Goal: Book appointment/travel/reservation

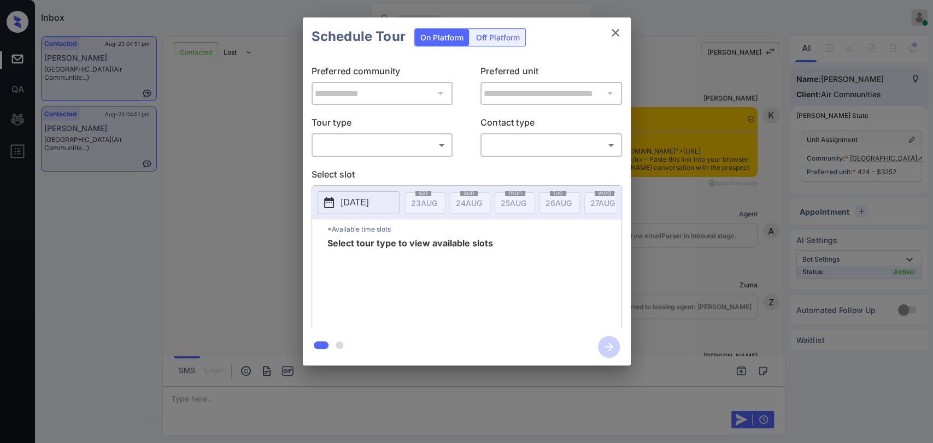
scroll to position [1594, 0]
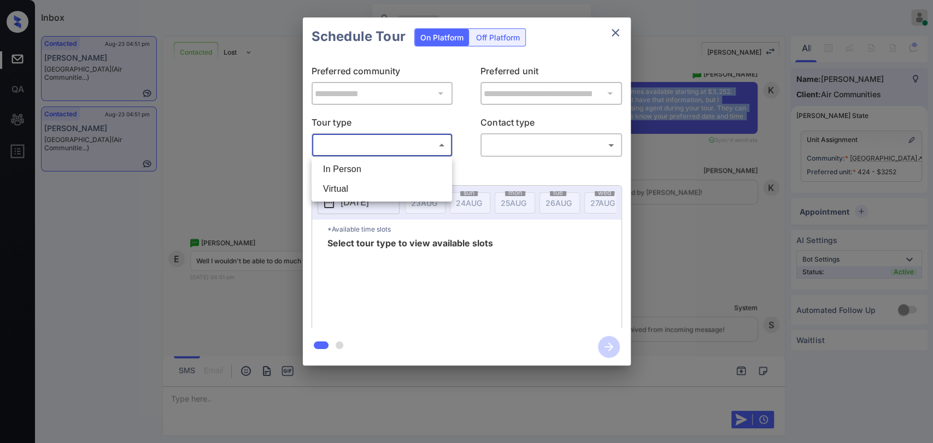
click at [368, 141] on body "Inbox Danielle Dela Cruz Online Set yourself offline Set yourself on break Prof…" at bounding box center [466, 221] width 933 height 443
click at [615, 27] on div at bounding box center [466, 221] width 933 height 443
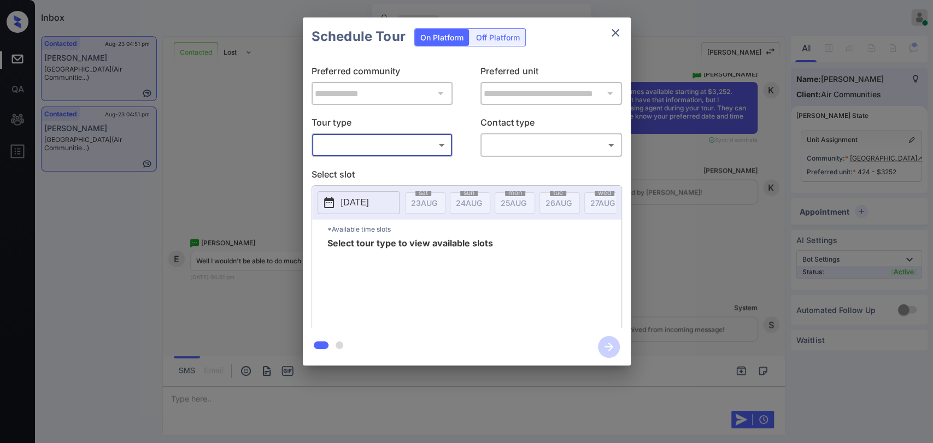
click at [612, 31] on icon "close" at bounding box center [615, 32] width 13 height 13
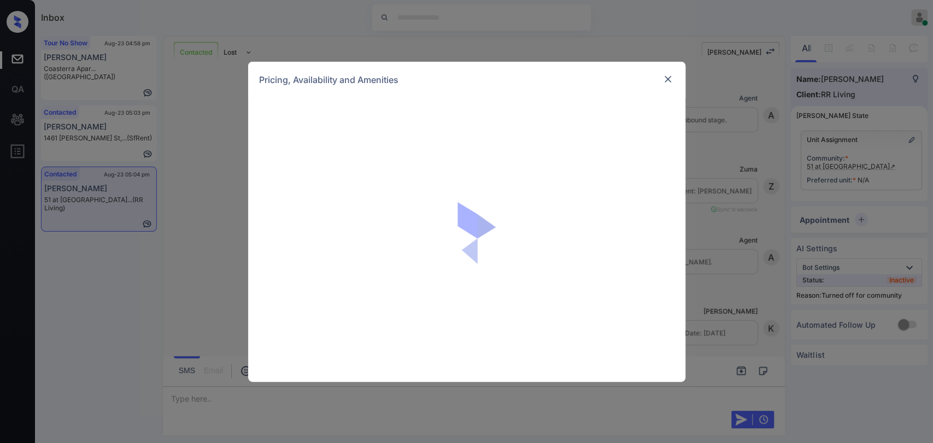
scroll to position [772, 0]
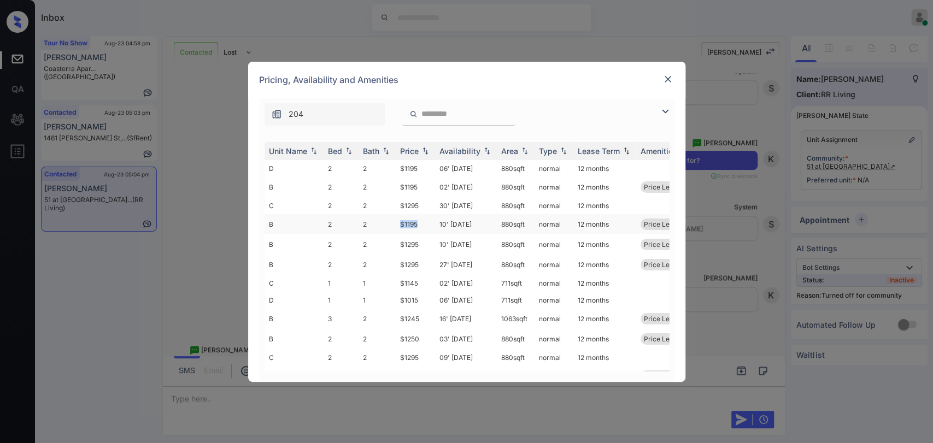
drag, startPoint x: 399, startPoint y: 220, endPoint x: 424, endPoint y: 220, distance: 25.1
click at [424, 220] on td "$1195" at bounding box center [415, 224] width 39 height 20
copy td "$1195"
drag, startPoint x: 400, startPoint y: 183, endPoint x: 425, endPoint y: 183, distance: 25.1
click at [425, 183] on td "$1195" at bounding box center [415, 187] width 39 height 20
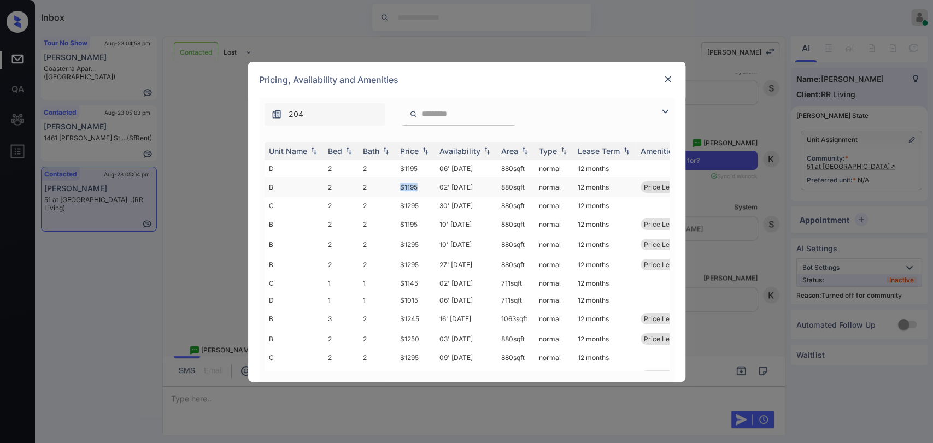
copy td "$1195"
click at [662, 80] on img at bounding box center [667, 79] width 11 height 11
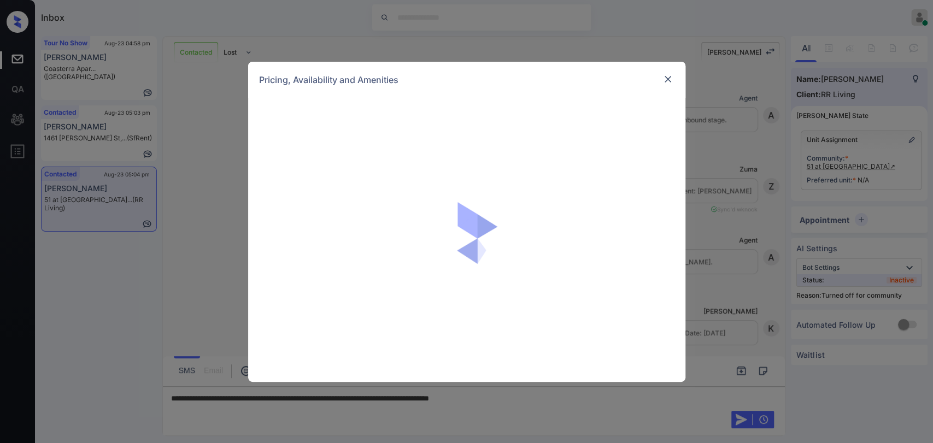
scroll to position [954, 0]
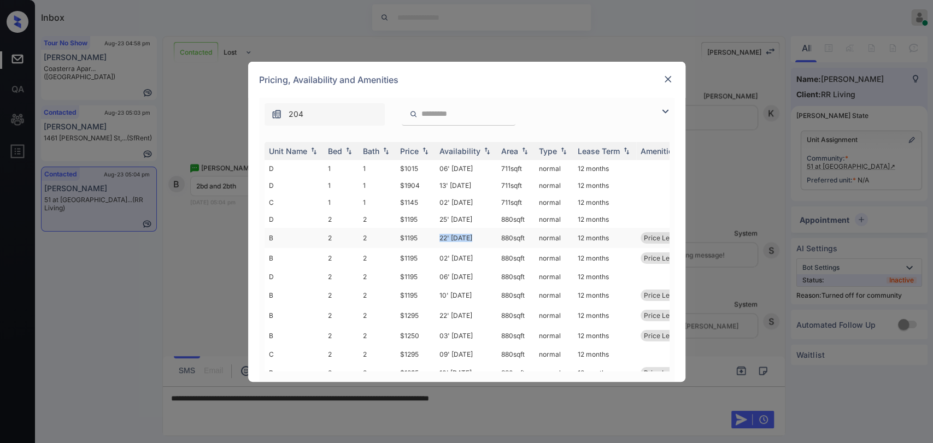
drag, startPoint x: 448, startPoint y: 235, endPoint x: 483, endPoint y: 237, distance: 35.0
click at [483, 237] on td "22' Aug 25" at bounding box center [466, 238] width 62 height 20
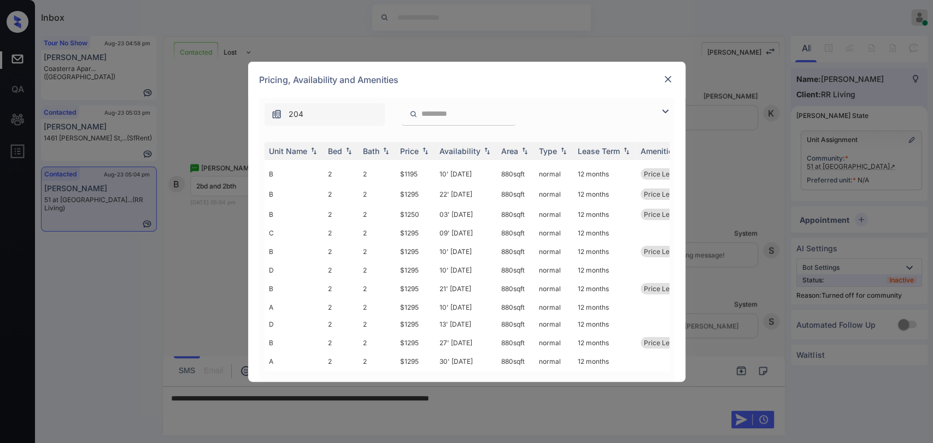
click at [665, 79] on img at bounding box center [667, 79] width 11 height 11
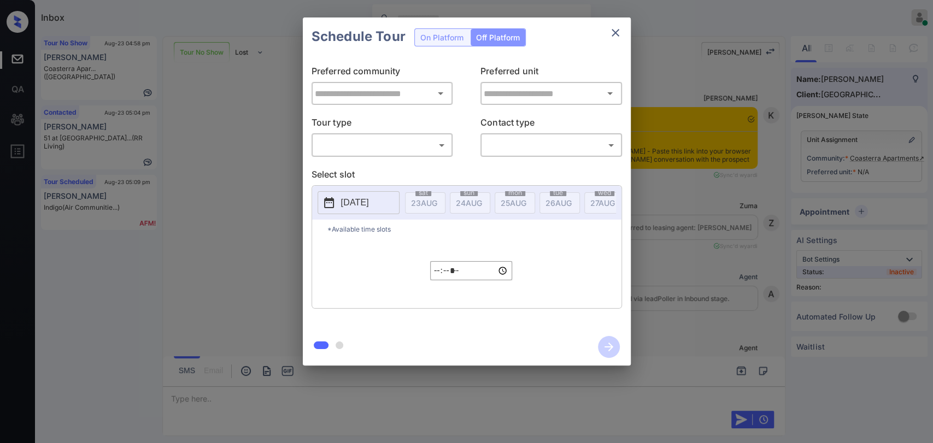
scroll to position [8754, 0]
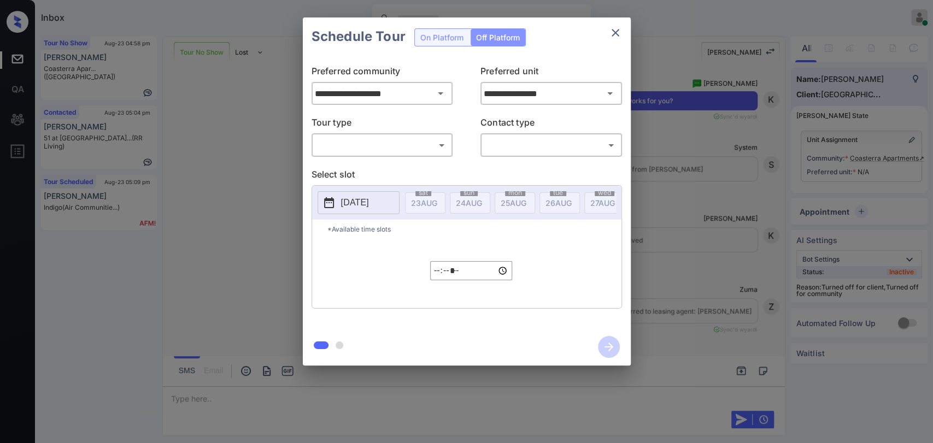
click at [418, 137] on body "Inbox [PERSON_NAME] [PERSON_NAME] Online Set yourself offline Set yourself on b…" at bounding box center [466, 221] width 933 height 443
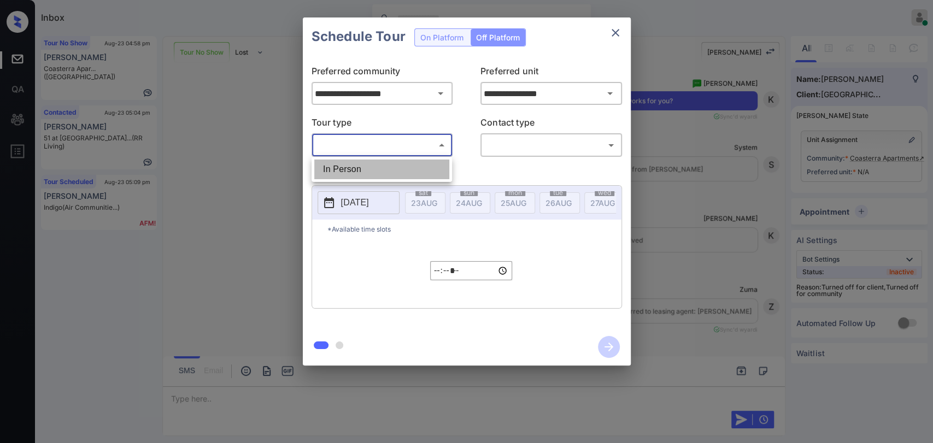
click at [341, 167] on li "In Person" at bounding box center [381, 170] width 135 height 20
type input "********"
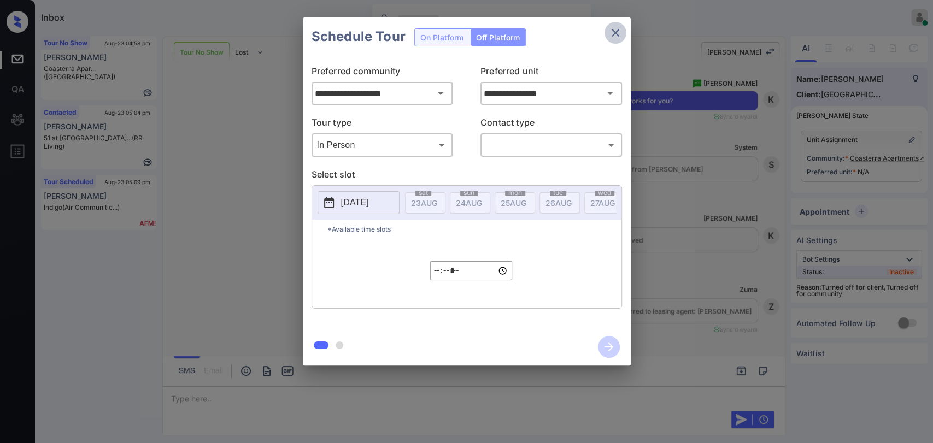
click at [614, 32] on icon "close" at bounding box center [615, 33] width 8 height 8
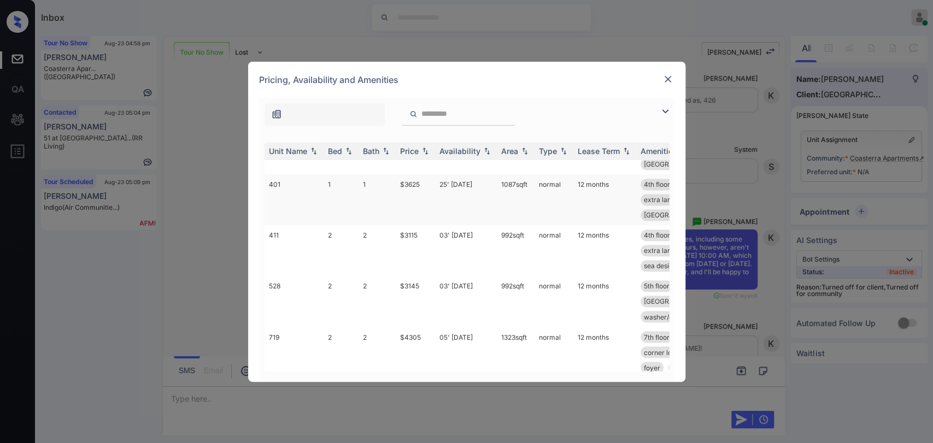
scroll to position [1155, 0]
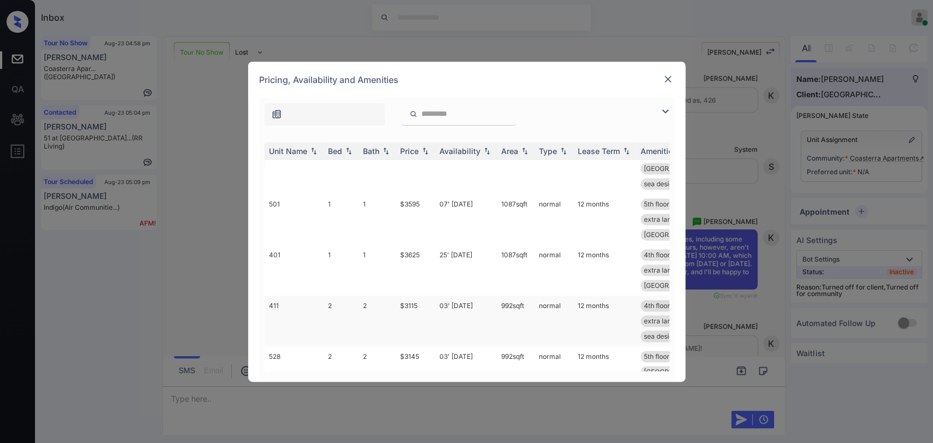
click at [332, 296] on td "2" at bounding box center [340, 321] width 35 height 51
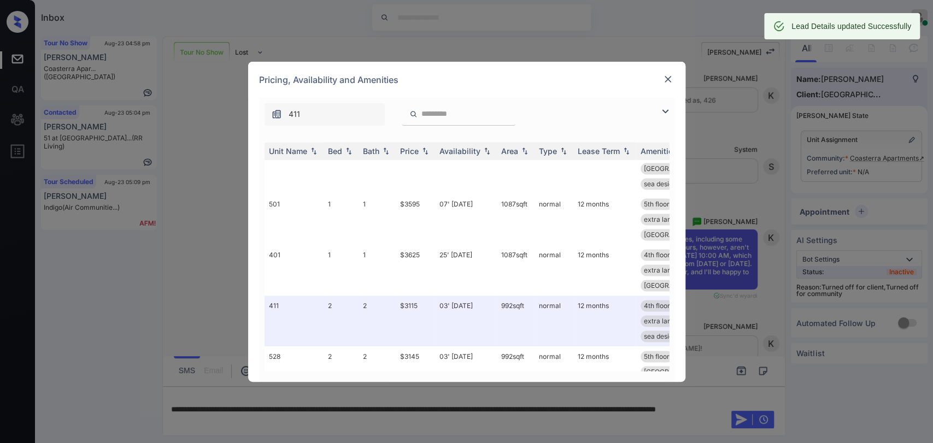
click at [671, 78] on img at bounding box center [667, 79] width 11 height 11
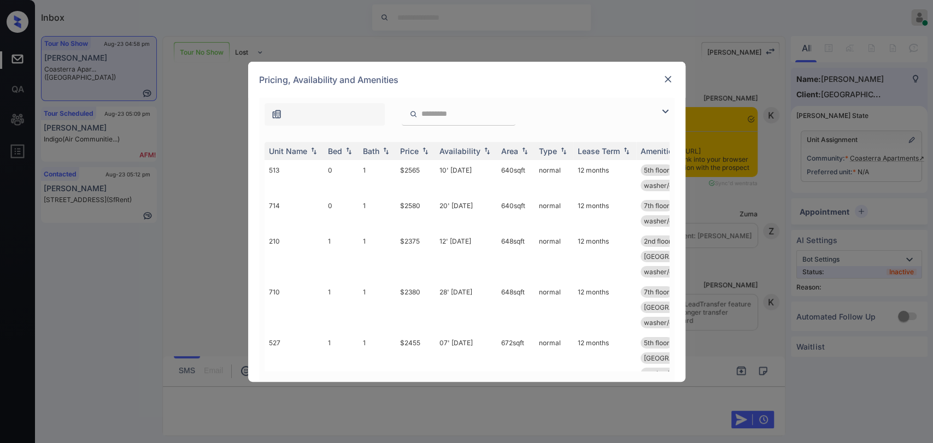
click at [353, 168] on td "0" at bounding box center [340, 178] width 35 height 36
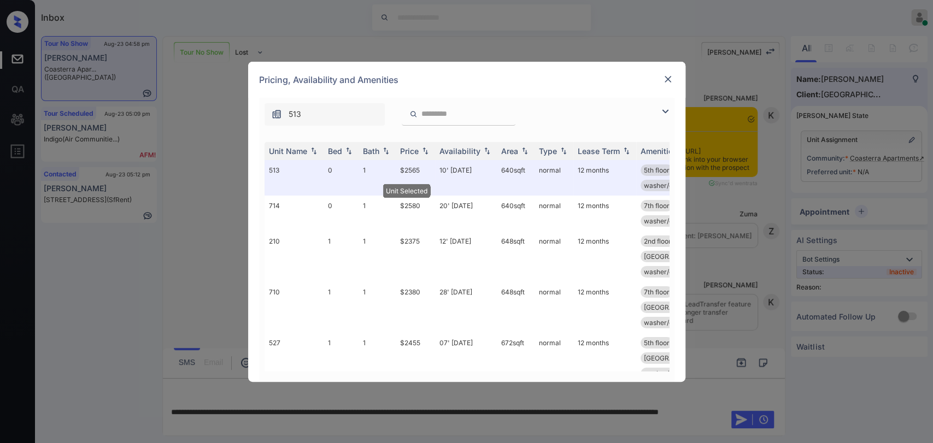
click at [665, 75] on img at bounding box center [667, 79] width 11 height 11
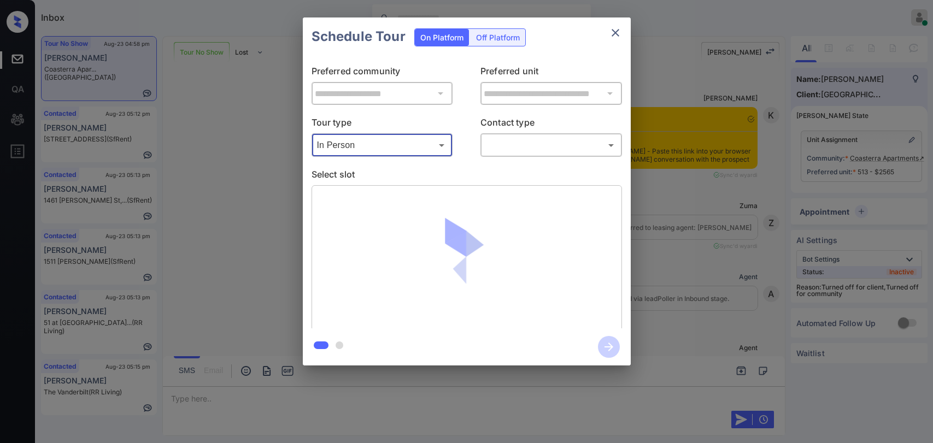
click at [563, 149] on body "Inbox [PERSON_NAME] [PERSON_NAME] Online Set yourself offline Set yourself on b…" at bounding box center [466, 221] width 933 height 443
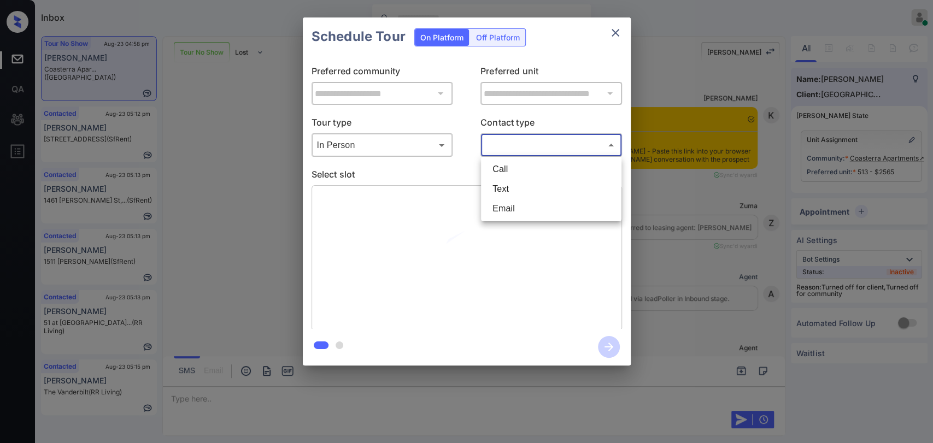
scroll to position [8896, 0]
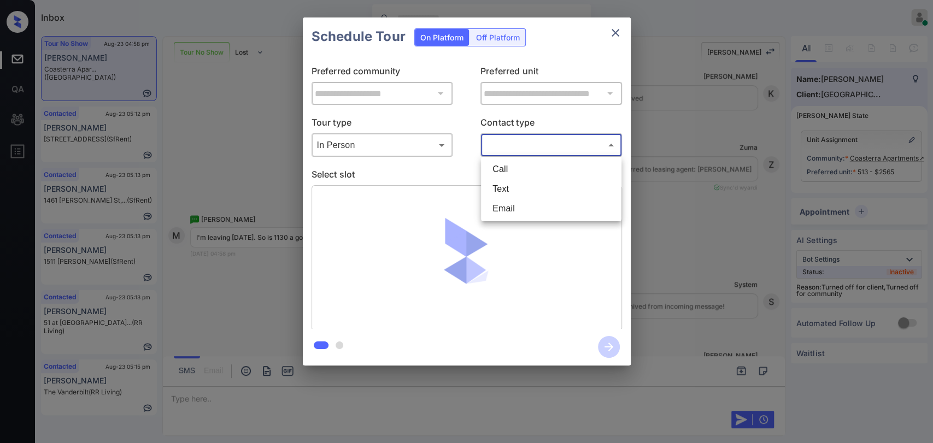
click at [498, 185] on li "Text" at bounding box center [550, 189] width 135 height 20
type input "****"
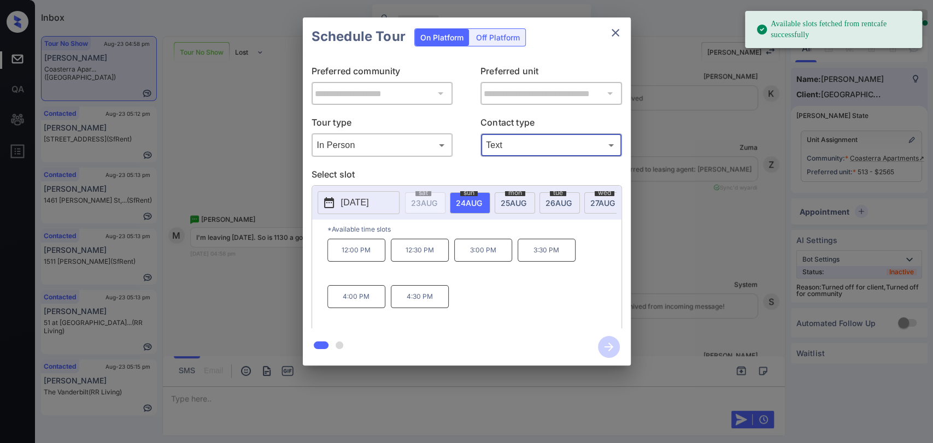
click at [437, 200] on span "25 AUG" at bounding box center [424, 202] width 26 height 9
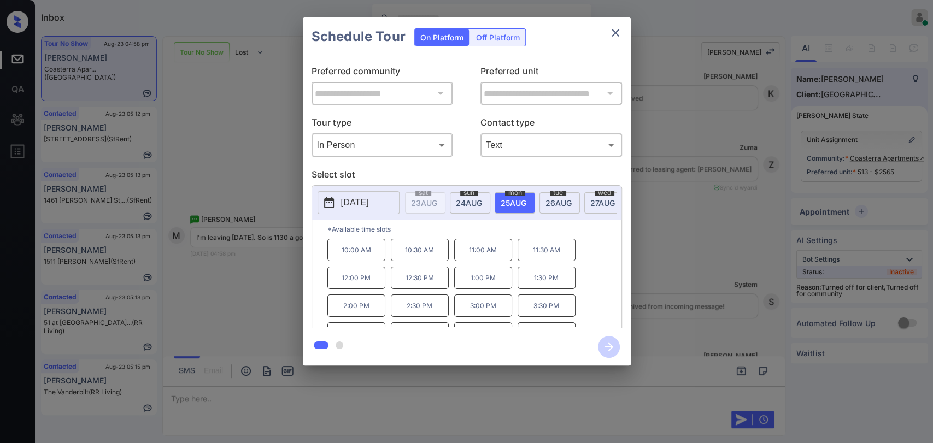
click at [541, 253] on p "11:30 AM" at bounding box center [546, 250] width 58 height 22
click at [603, 345] on icon "button" at bounding box center [609, 347] width 22 height 22
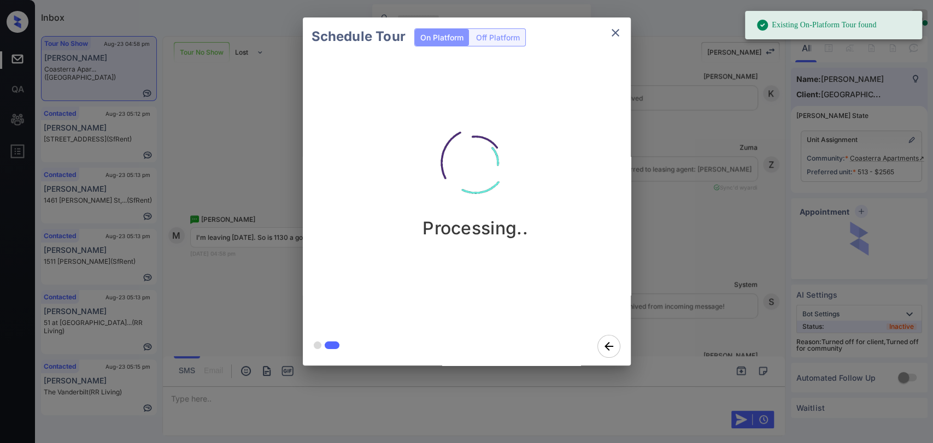
click at [614, 33] on icon "close" at bounding box center [615, 33] width 8 height 8
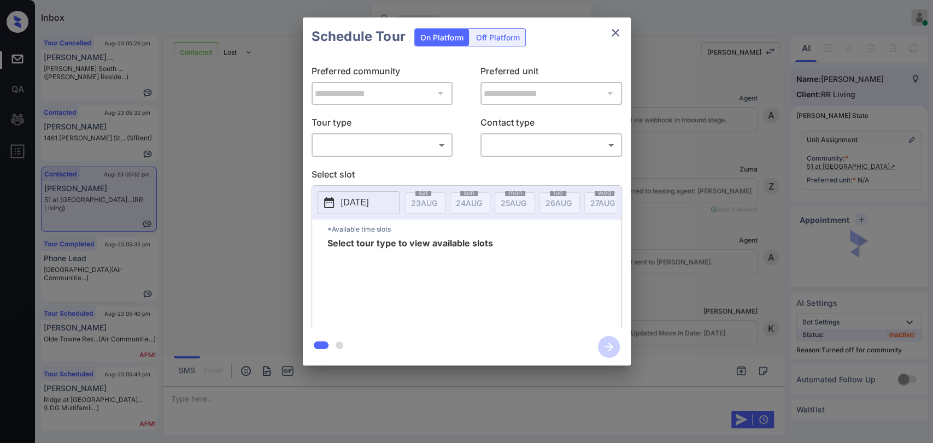
scroll to position [2088, 0]
click at [395, 150] on body "Inbox [PERSON_NAME] [PERSON_NAME] Online Set yourself offline Set yourself on b…" at bounding box center [466, 221] width 933 height 443
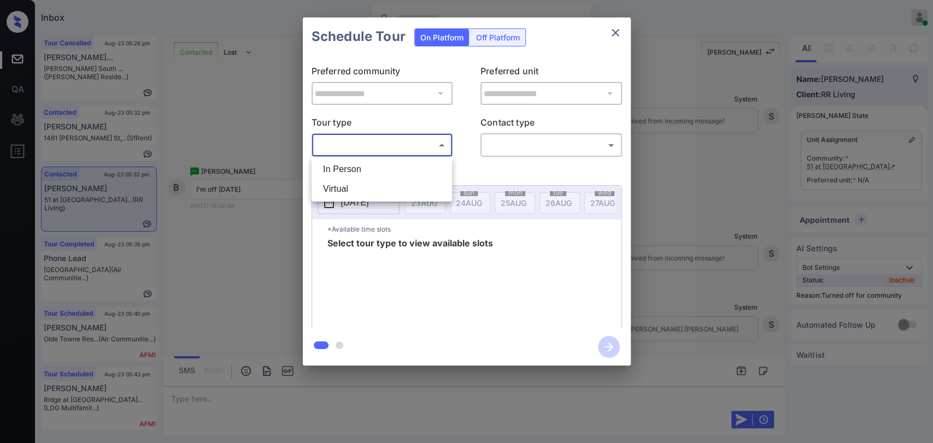
click at [361, 173] on li "In Person" at bounding box center [381, 170] width 135 height 20
type input "********"
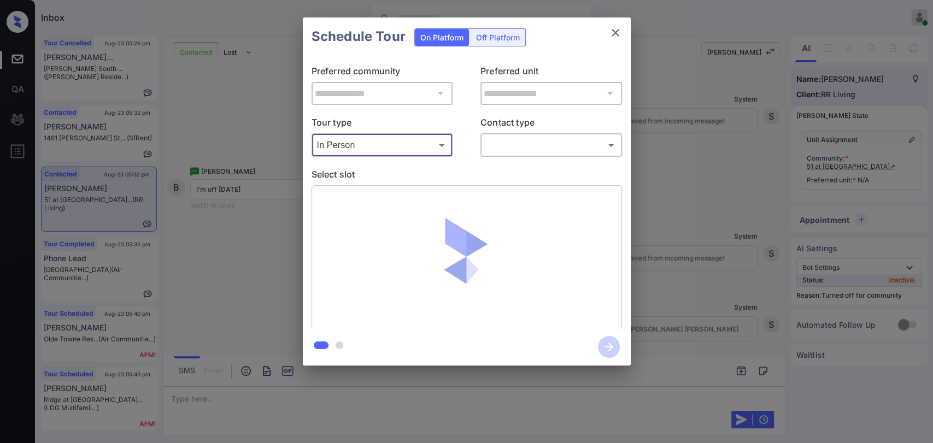
click at [519, 154] on div "​ ​" at bounding box center [550, 144] width 141 height 23
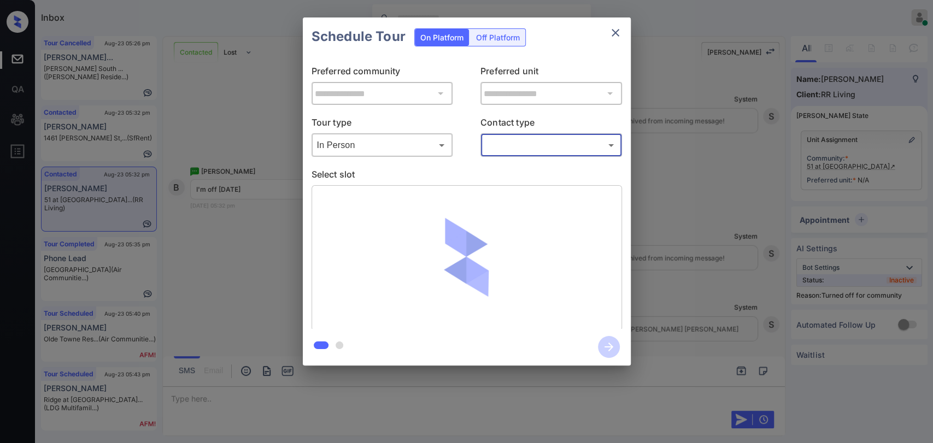
click at [520, 148] on body "Inbox Danielle Dela Cruz Online Set yourself offline Set yourself on break Prof…" at bounding box center [466, 221] width 933 height 443
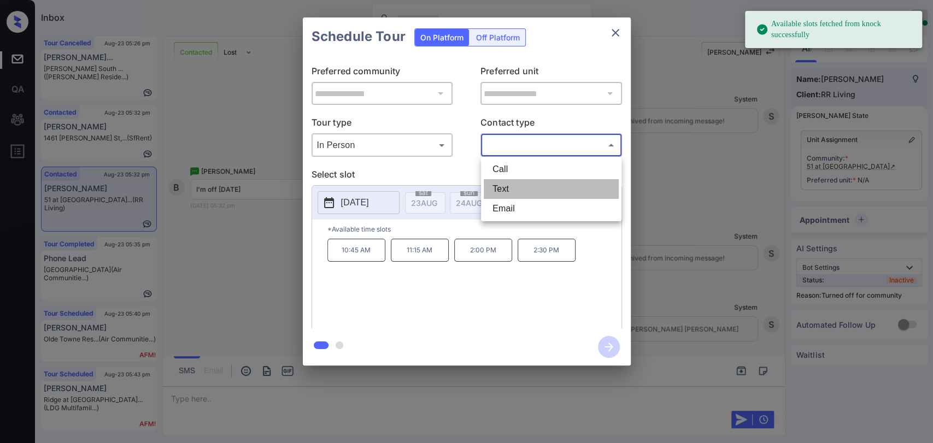
click at [512, 182] on li "Text" at bounding box center [550, 189] width 135 height 20
type input "****"
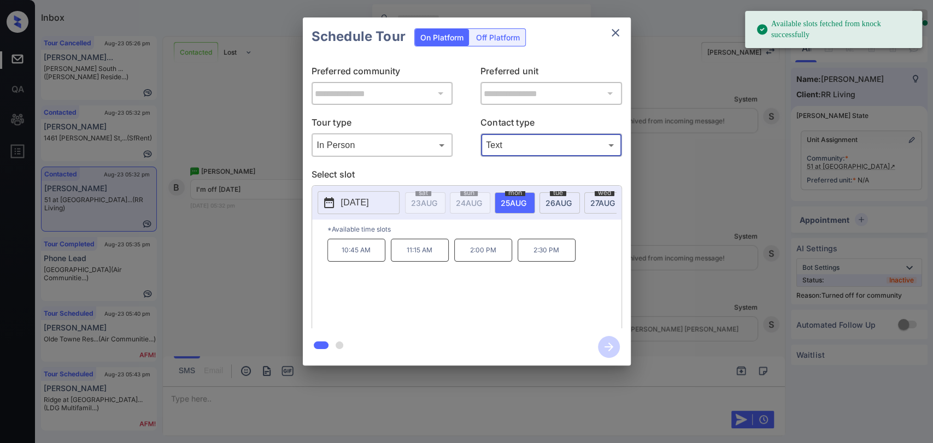
click at [437, 199] on span "27 AUG" at bounding box center [424, 202] width 26 height 9
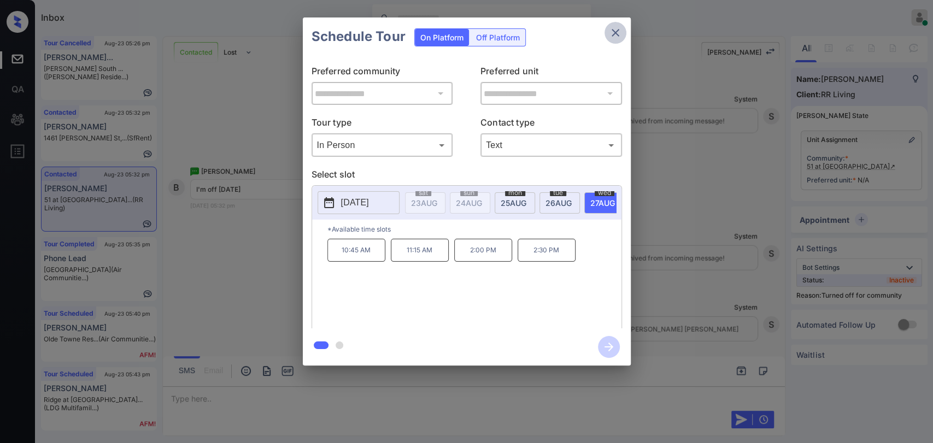
click at [605, 31] on button "close" at bounding box center [615, 33] width 22 height 22
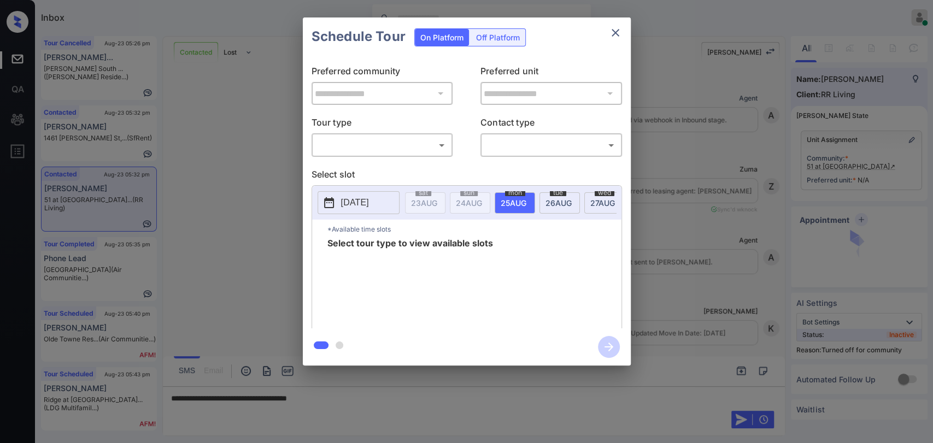
scroll to position [2088, 0]
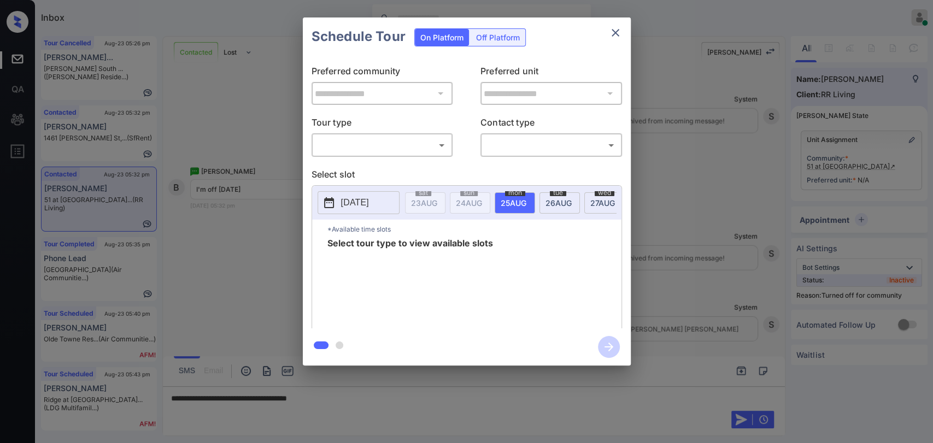
click at [370, 137] on body "Inbox Danielle Dela Cruz Online Set yourself offline Set yourself on break Prof…" at bounding box center [466, 221] width 933 height 443
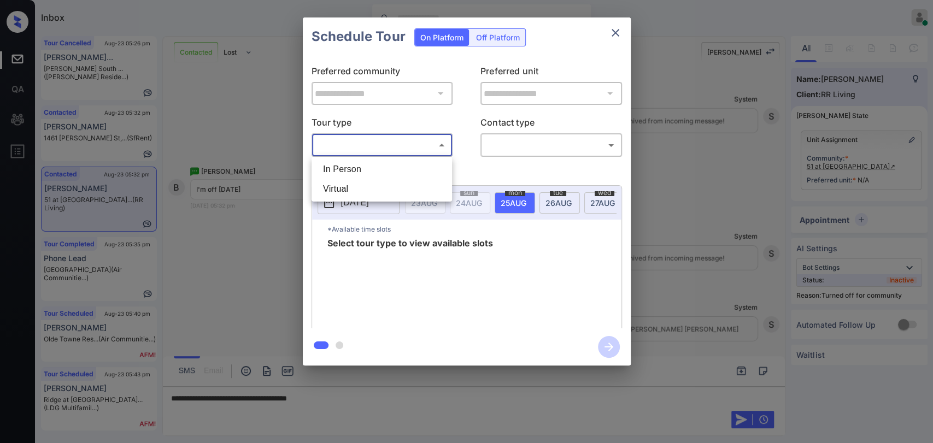
click at [342, 166] on li "In Person" at bounding box center [381, 170] width 135 height 20
type input "********"
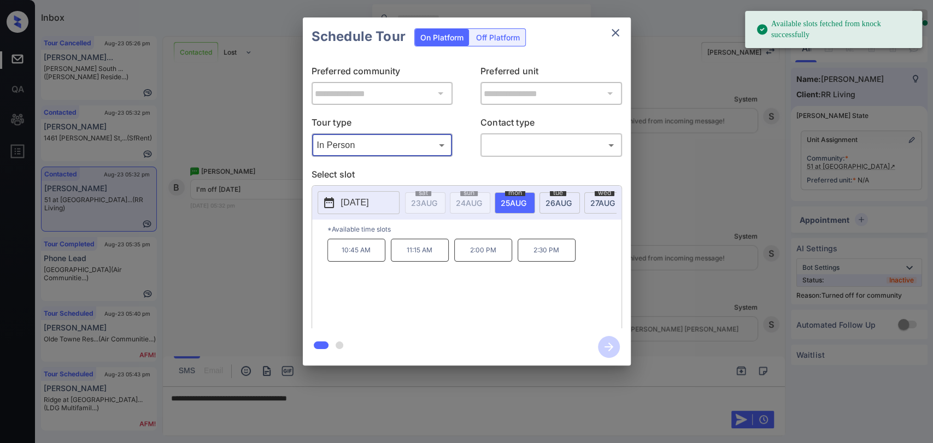
click at [369, 205] on p "2025-08-25" at bounding box center [355, 202] width 28 height 13
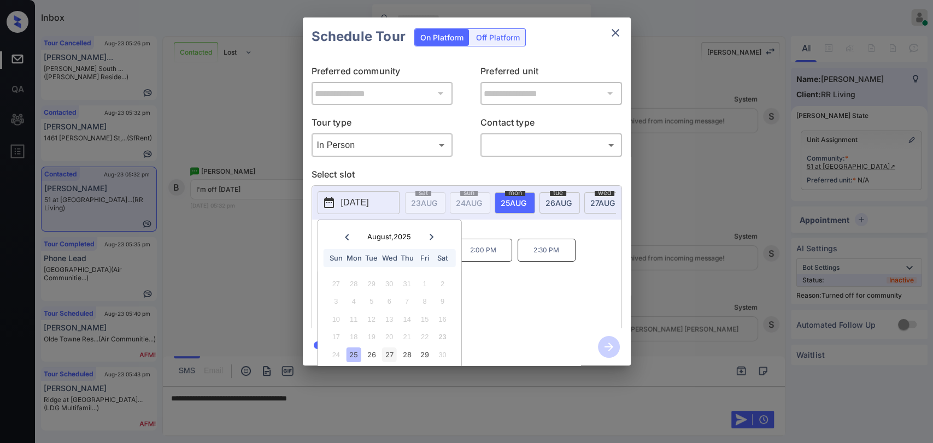
click at [390, 352] on div "27" at bounding box center [389, 354] width 15 height 15
click at [540, 293] on div "10:45 AM 11:15 AM 2:00 PM 2:30 PM" at bounding box center [474, 282] width 294 height 87
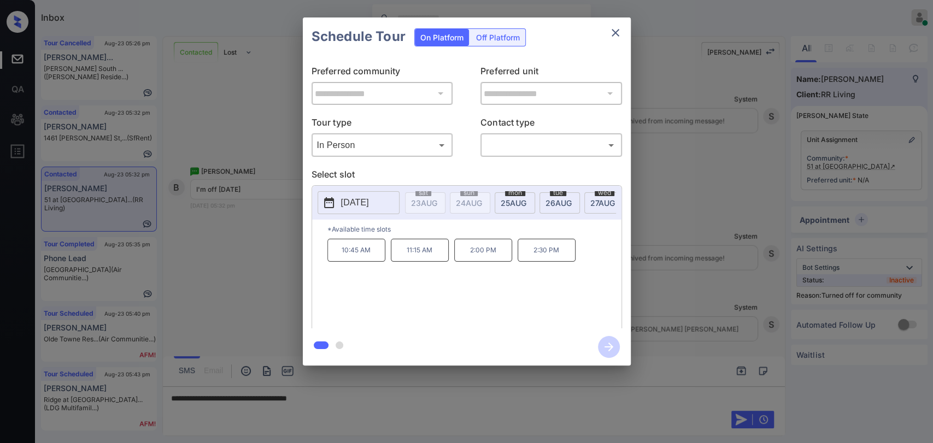
click at [612, 27] on icon "close" at bounding box center [615, 32] width 13 height 13
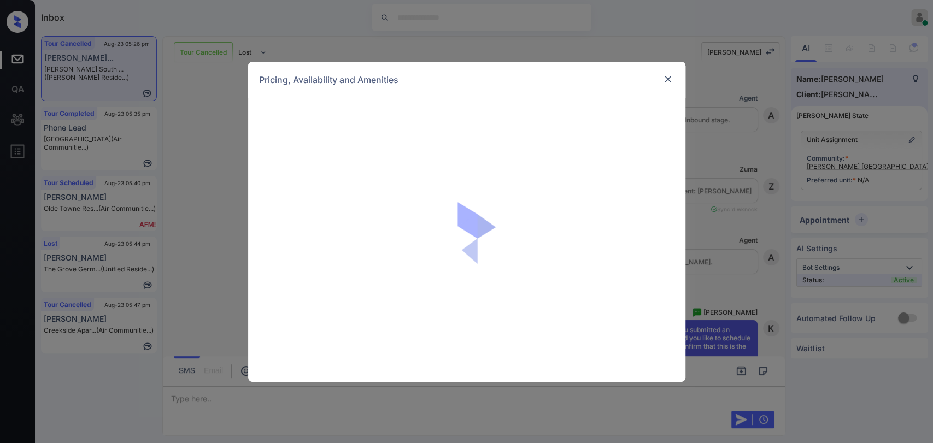
scroll to position [10022, 0]
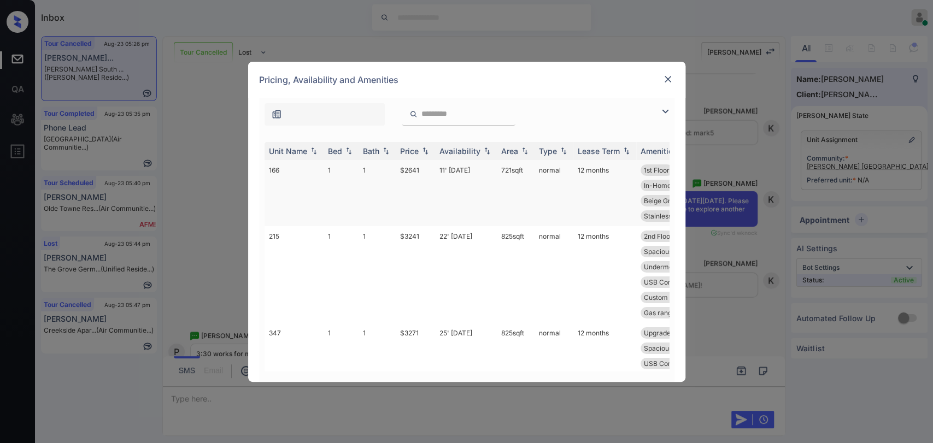
click at [337, 173] on td "1" at bounding box center [340, 193] width 35 height 66
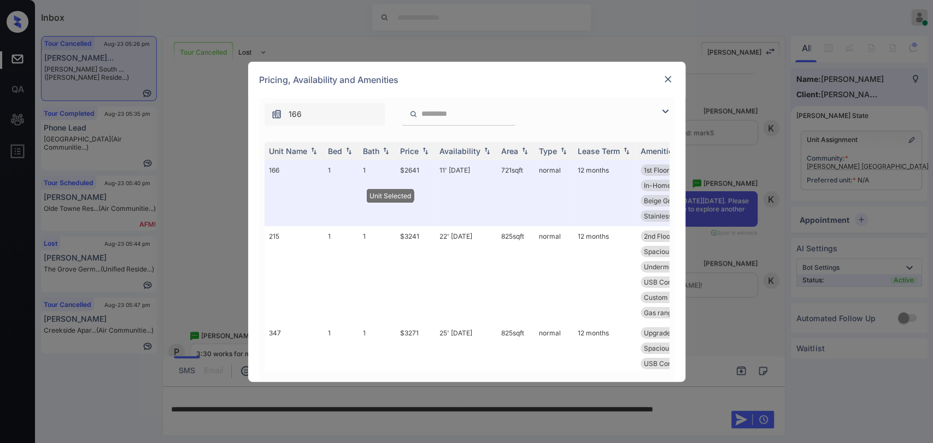
click at [663, 82] on img at bounding box center [667, 79] width 11 height 11
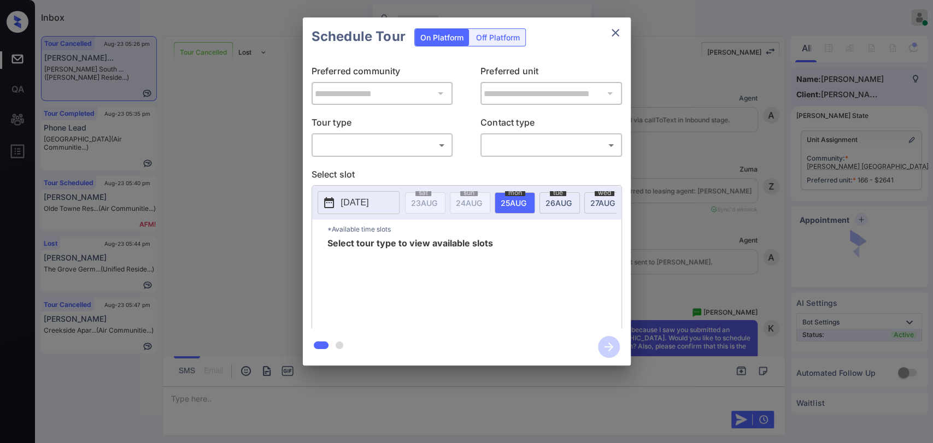
scroll to position [9961, 0]
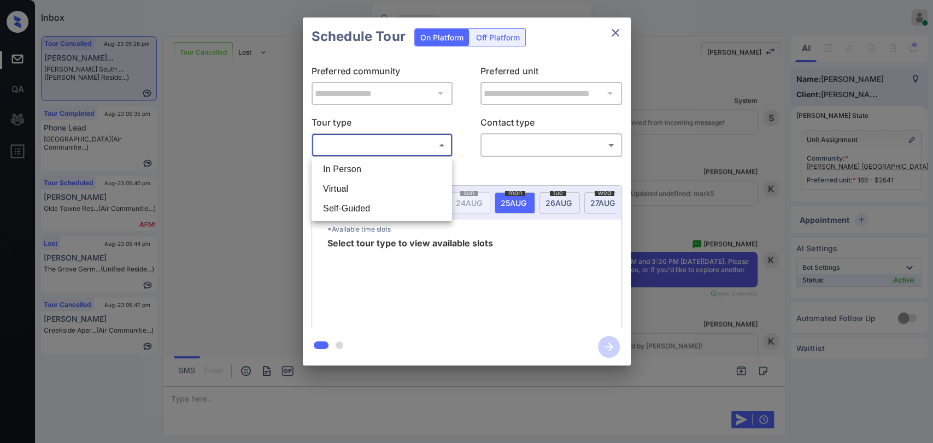
click at [424, 140] on body "Inbox [PERSON_NAME] [PERSON_NAME] Online Set yourself offline Set yourself on b…" at bounding box center [466, 221] width 933 height 443
click at [380, 166] on li "In Person" at bounding box center [381, 170] width 135 height 20
type input "********"
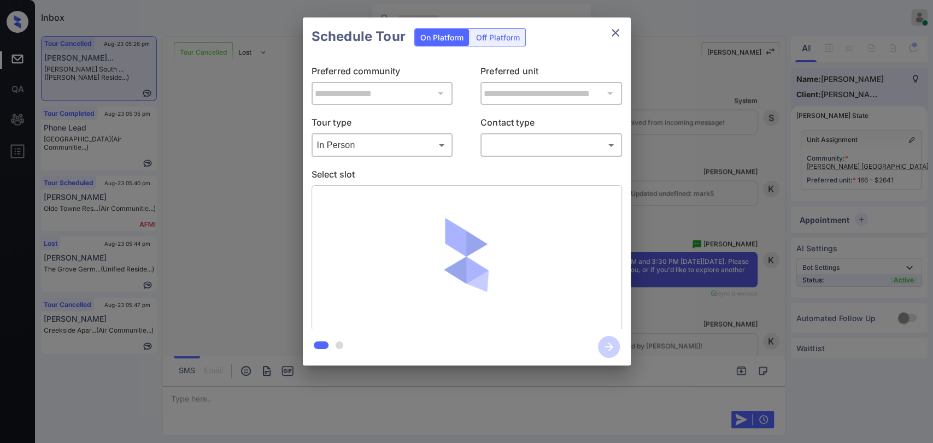
click at [537, 149] on div at bounding box center [466, 221] width 933 height 443
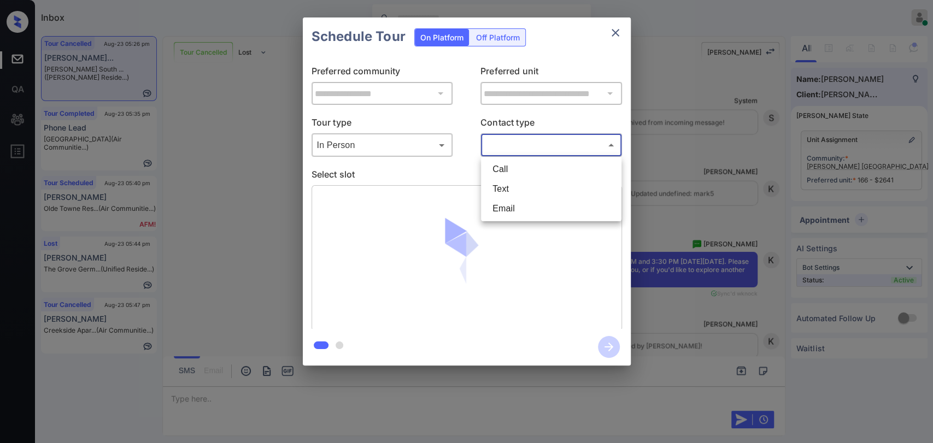
click at [538, 148] on body "Inbox [PERSON_NAME] [PERSON_NAME] Online Set yourself offline Set yourself on b…" at bounding box center [466, 221] width 933 height 443
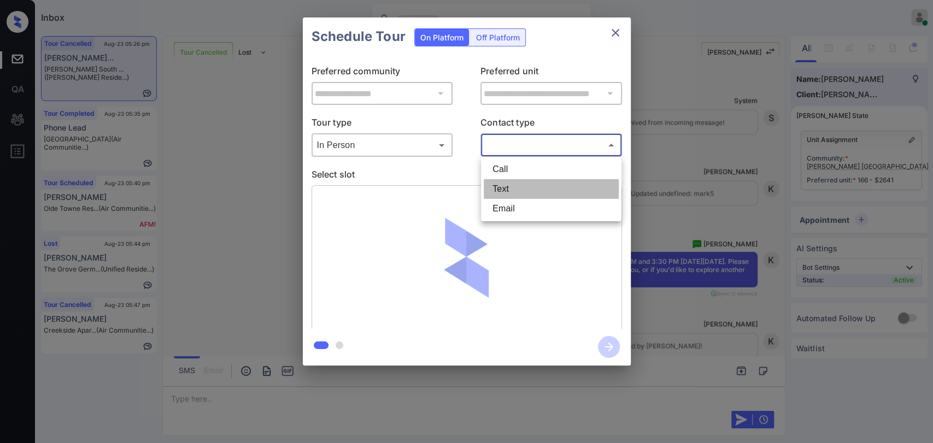
click at [509, 187] on li "Text" at bounding box center [550, 189] width 135 height 20
type input "****"
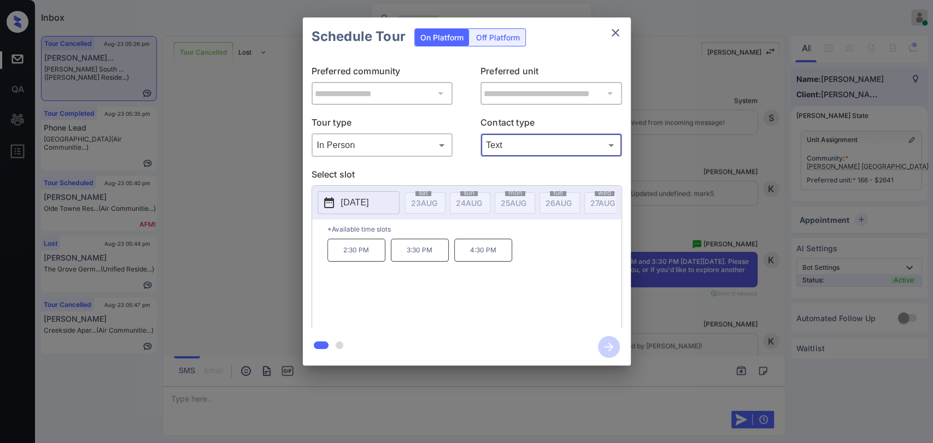
click at [616, 32] on icon "close" at bounding box center [615, 32] width 13 height 13
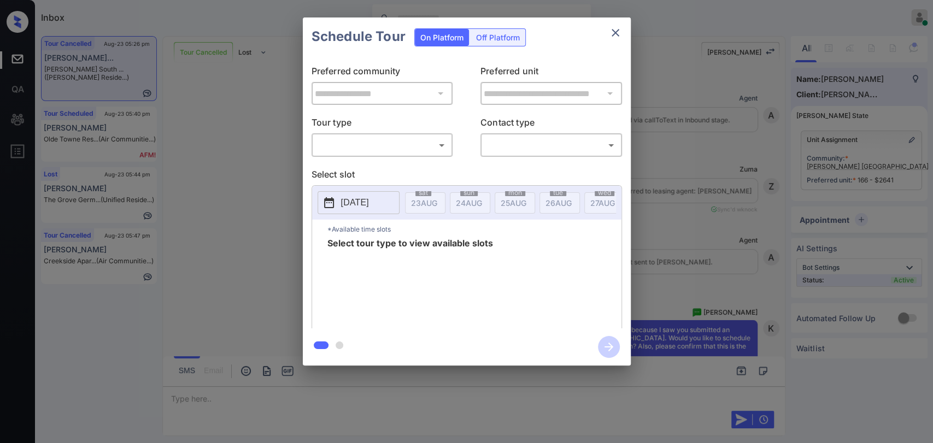
scroll to position [9972, 0]
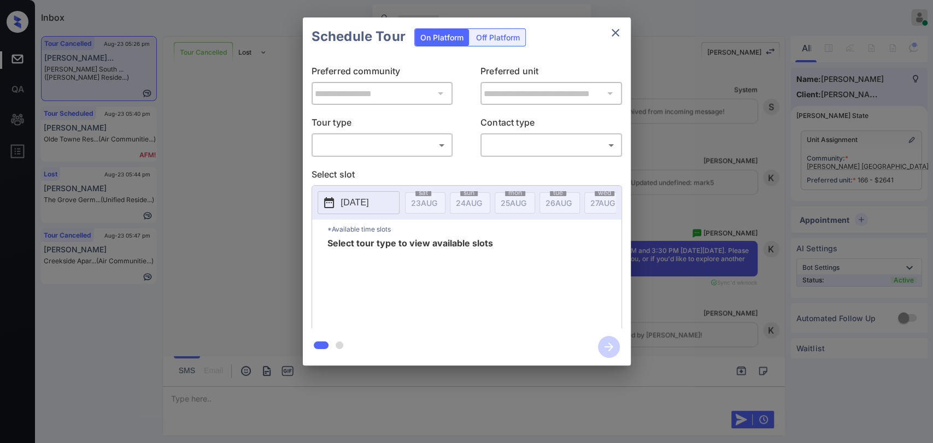
click at [377, 148] on body "Inbox [PERSON_NAME] [PERSON_NAME] Online Set yourself offline Set yourself on b…" at bounding box center [466, 221] width 933 height 443
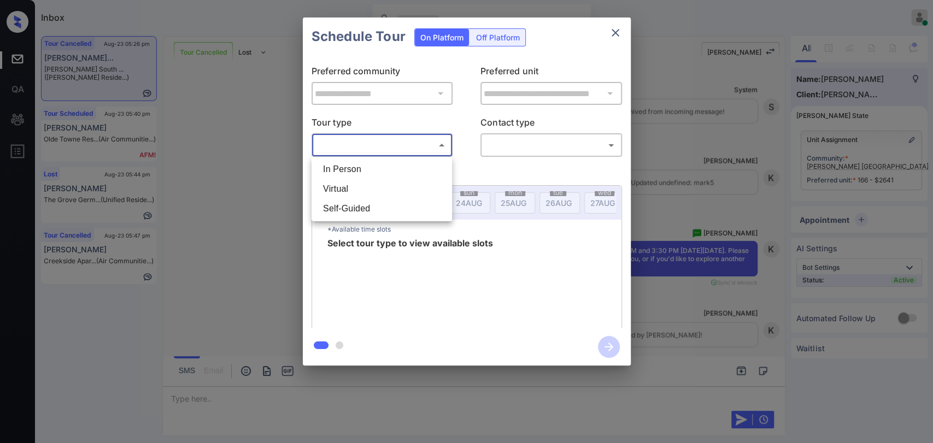
click at [358, 169] on li "In Person" at bounding box center [381, 170] width 135 height 20
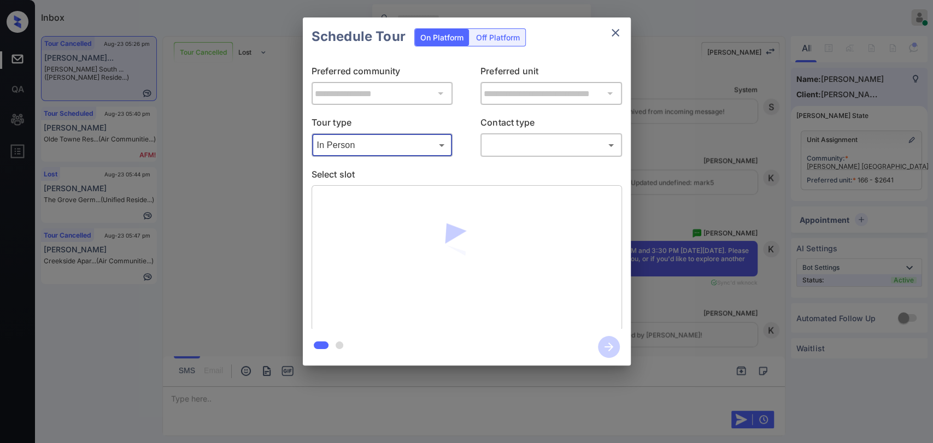
type input "********"
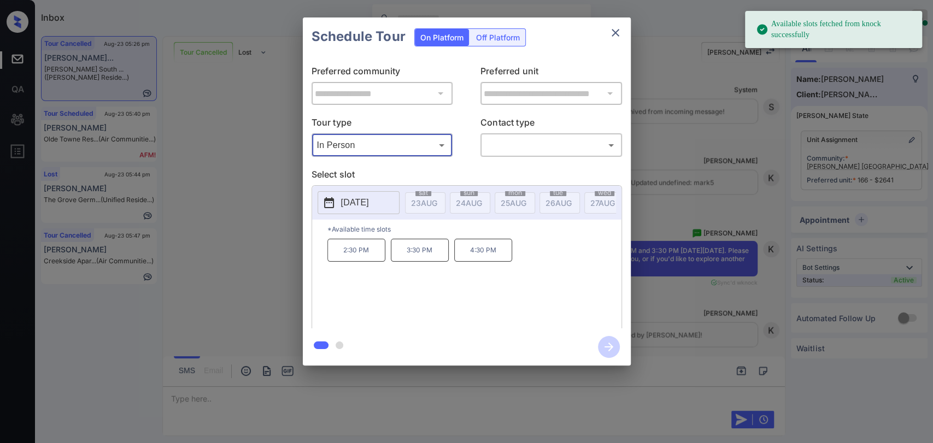
click at [358, 199] on p "[DATE]" at bounding box center [355, 202] width 28 height 13
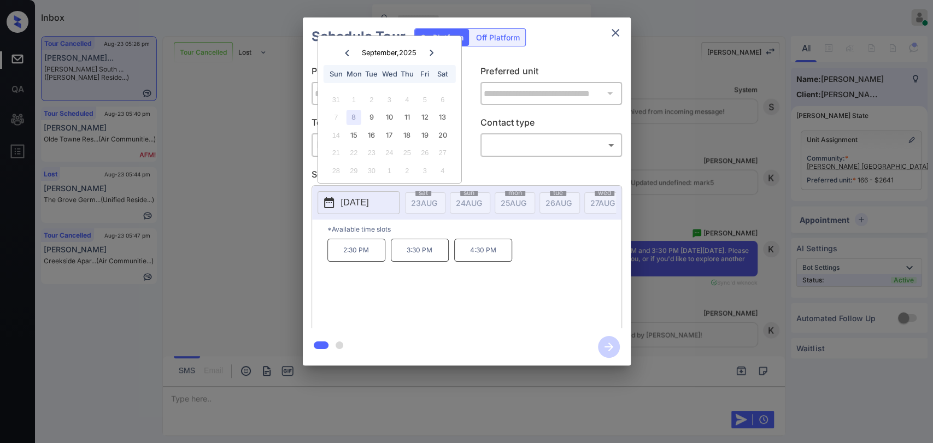
click at [537, 231] on p "*Available time slots" at bounding box center [474, 229] width 294 height 19
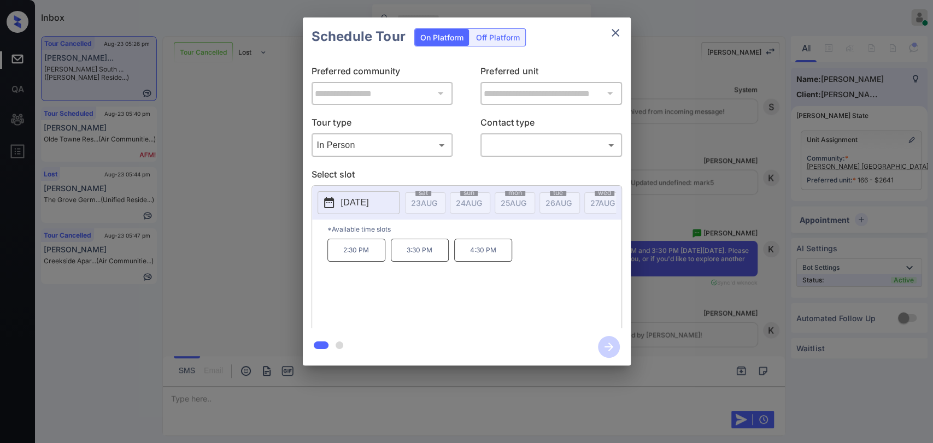
drag, startPoint x: 598, startPoint y: 281, endPoint x: 586, endPoint y: 279, distance: 11.7
click at [595, 281] on div "2:30 PM 3:30 PM 4:30 PM" at bounding box center [474, 282] width 294 height 87
drag, startPoint x: 332, startPoint y: 263, endPoint x: 511, endPoint y: 263, distance: 178.6
click at [511, 263] on div "*Available time slots 2:30 PM 3:30 PM 4:30 PM" at bounding box center [466, 276] width 309 height 112
copy div "2:30 PM 3:30 PM 4:30 PM"
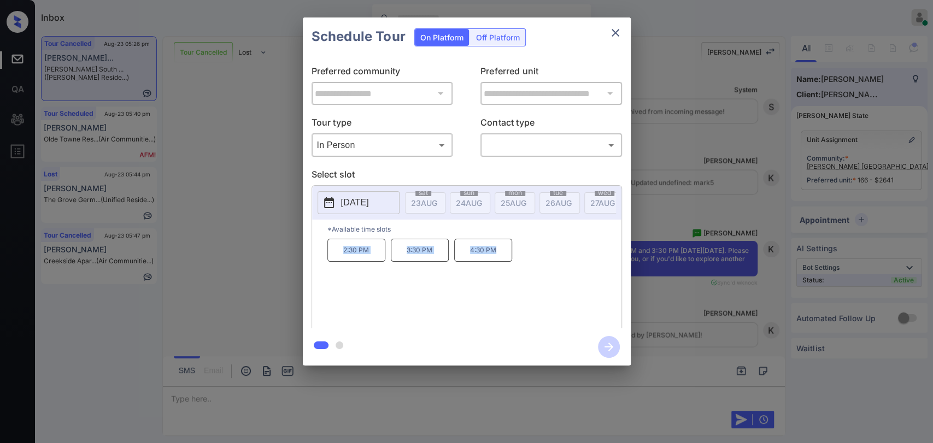
click at [609, 32] on icon "close" at bounding box center [615, 32] width 13 height 13
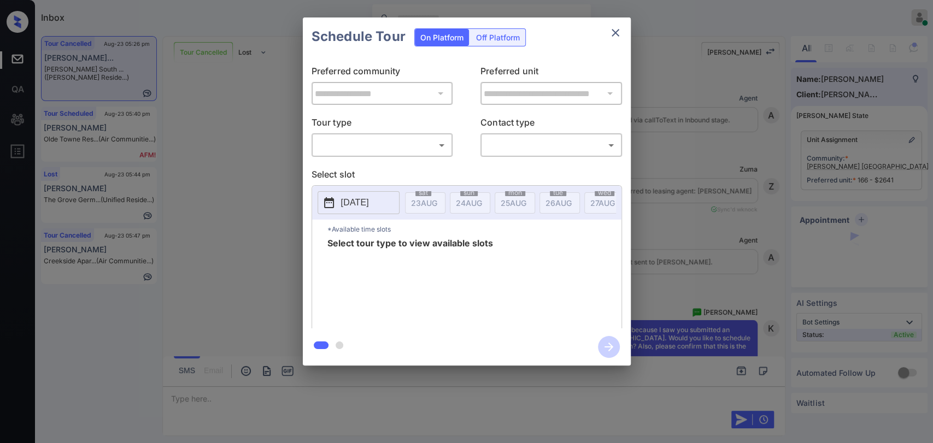
scroll to position [9972, 0]
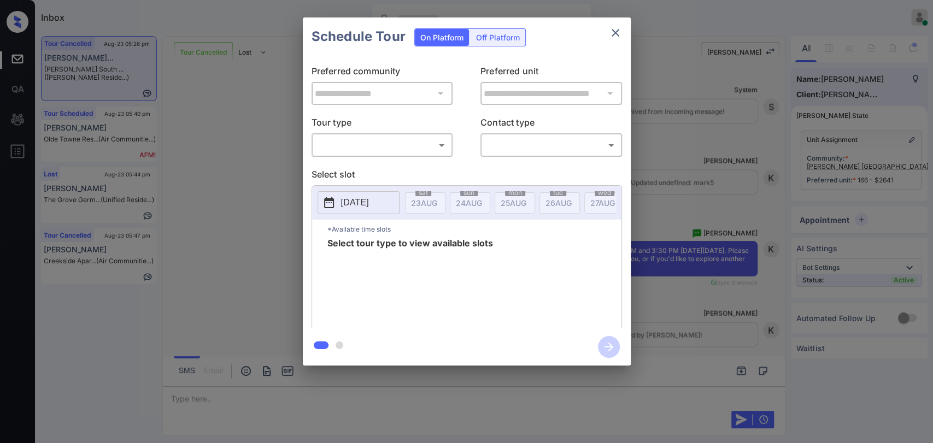
click at [356, 143] on body "Inbox [PERSON_NAME] [PERSON_NAME] Online Set yourself offline Set yourself on b…" at bounding box center [466, 221] width 933 height 443
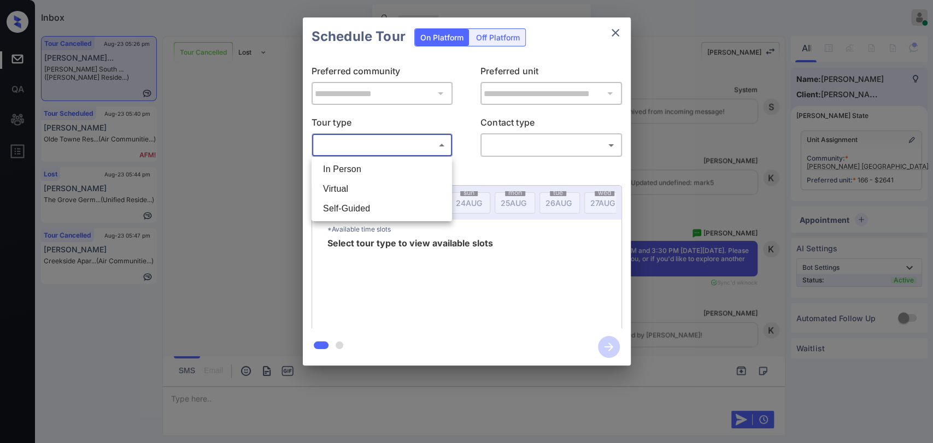
click at [340, 175] on li "In Person" at bounding box center [381, 170] width 135 height 20
type input "********"
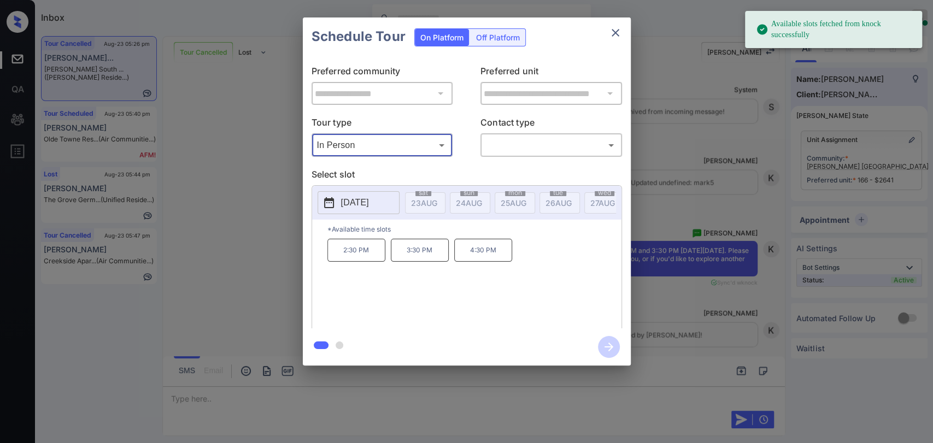
click at [614, 34] on icon "close" at bounding box center [615, 33] width 8 height 8
